Goal: Task Accomplishment & Management: Use online tool/utility

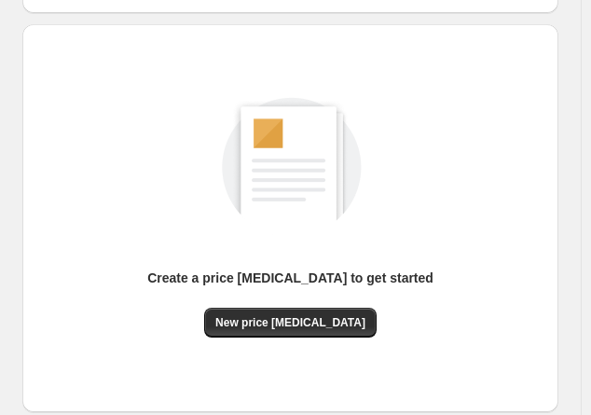
scroll to position [207, 0]
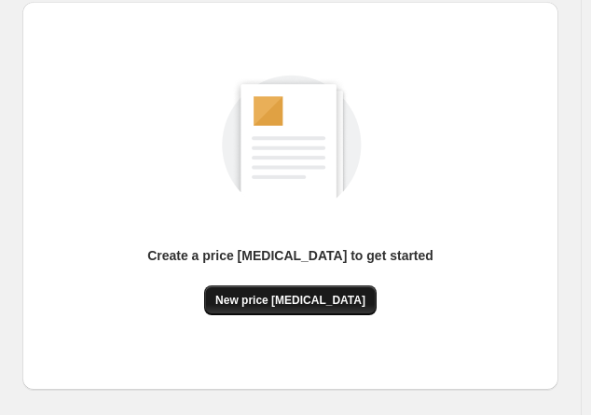
click at [324, 293] on span "New price [MEDICAL_DATA]" at bounding box center [290, 300] width 150 height 15
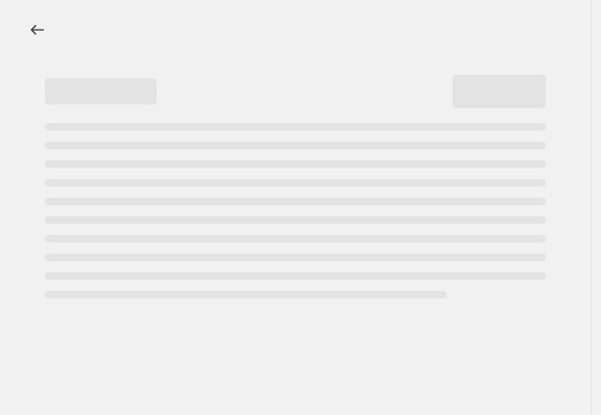
select select "percentage"
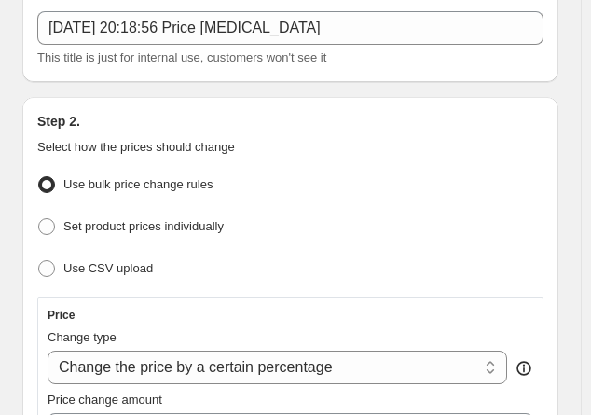
scroll to position [305, 0]
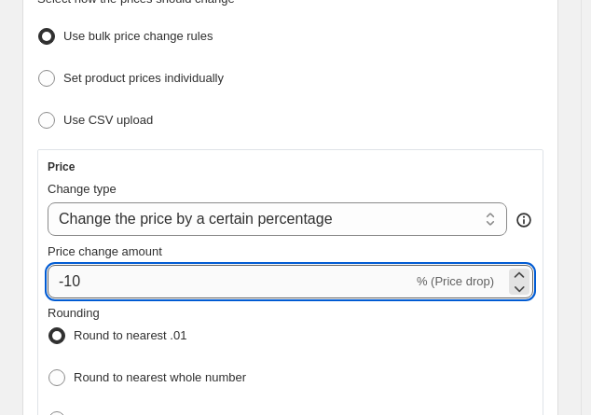
click at [107, 275] on input "-10" at bounding box center [231, 282] width 366 height 34
type input "-1"
type input "-30"
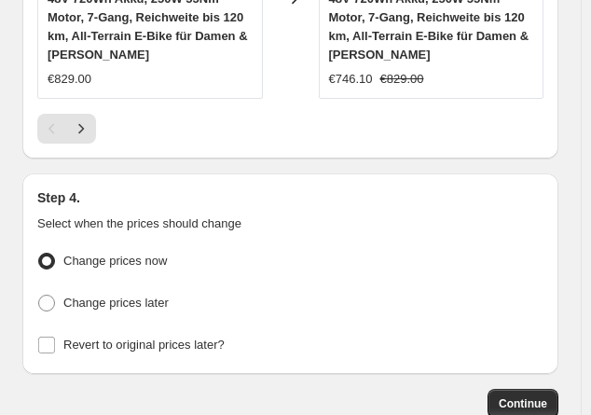
scroll to position [2550, 0]
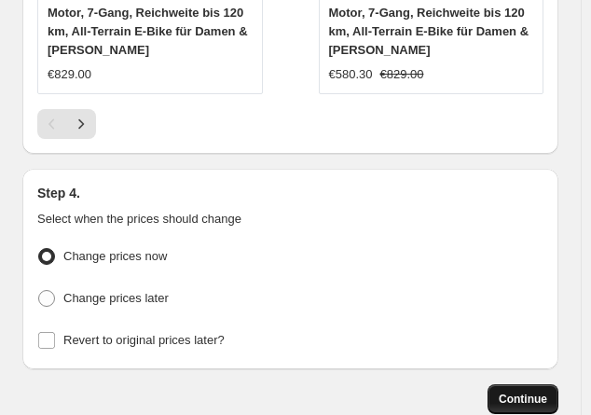
click at [517, 384] on button "Continue" at bounding box center [523, 399] width 71 height 30
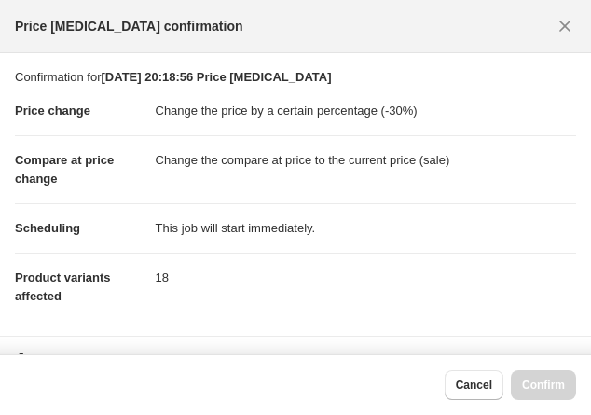
scroll to position [0, 0]
click at [550, 379] on span "Confirm" at bounding box center [543, 385] width 43 height 15
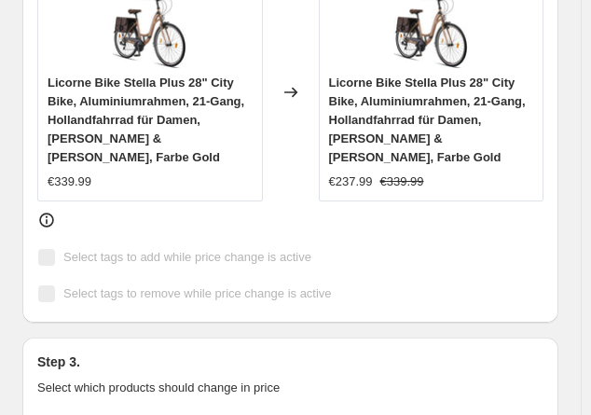
scroll to position [1132, 0]
select select "percentage"
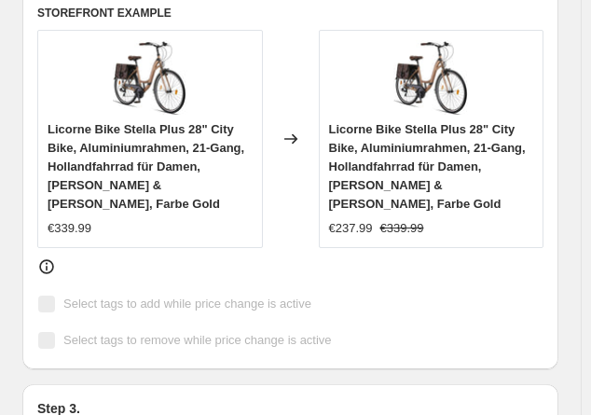
scroll to position [0, 0]
